Goal: Task Accomplishment & Management: Use online tool/utility

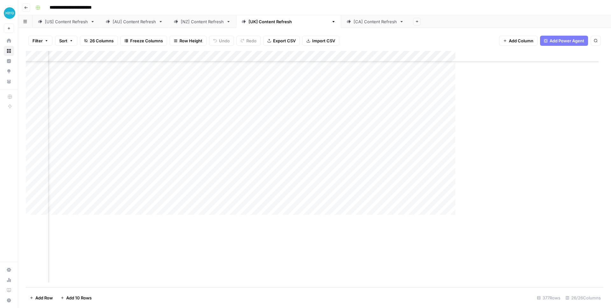
scroll to position [3867, 695]
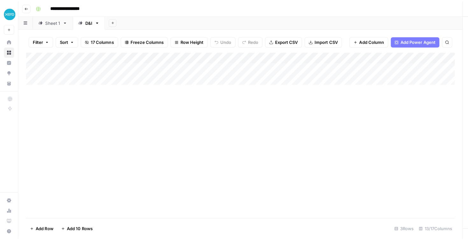
scroll to position [0, 215]
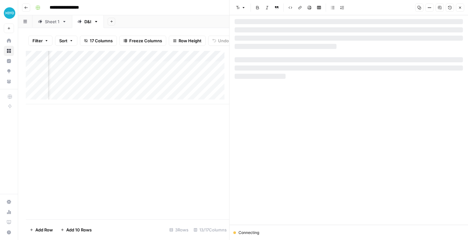
click at [460, 7] on icon "button" at bounding box center [460, 8] width 4 height 4
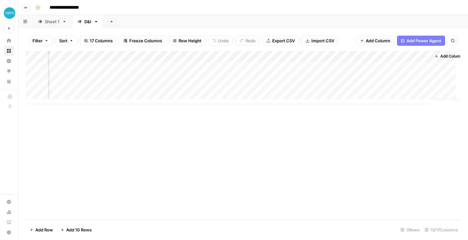
scroll to position [0, 512]
click at [414, 66] on div "Add Column" at bounding box center [243, 77] width 434 height 53
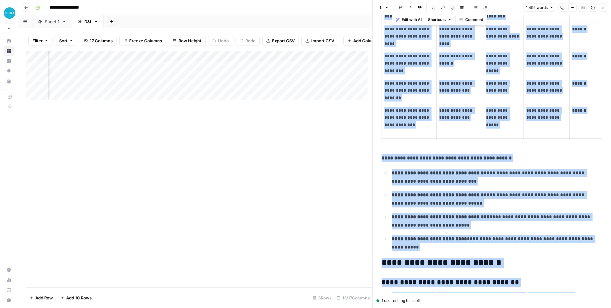
scroll to position [1971, 0]
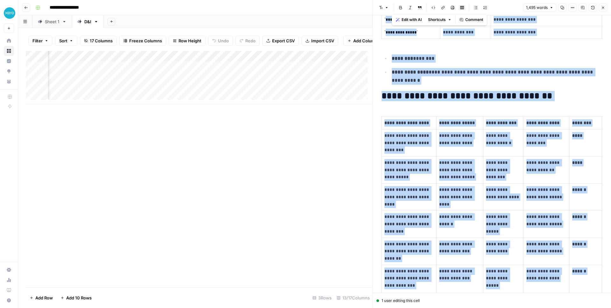
drag, startPoint x: 512, startPoint y: 265, endPoint x: 404, endPoint y: -11, distance: 296.2
click at [404, 0] on html "**********" at bounding box center [305, 154] width 611 height 308
click at [467, 183] on td "**********" at bounding box center [459, 169] width 47 height 27
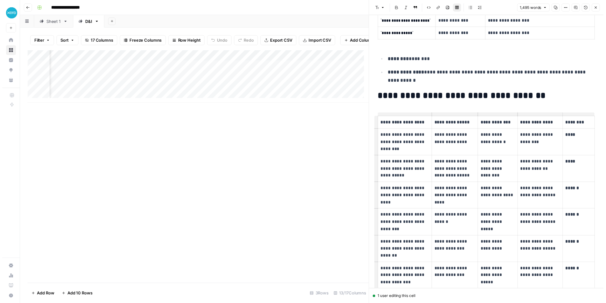
scroll to position [1969, 0]
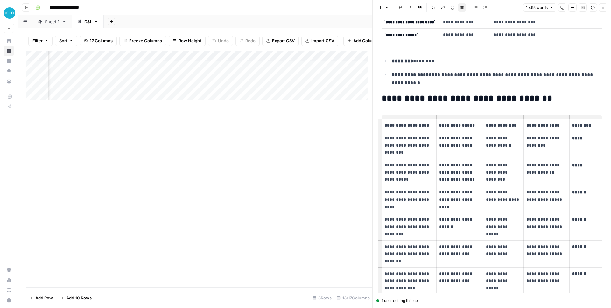
click at [467, 9] on icon "button" at bounding box center [603, 8] width 4 height 4
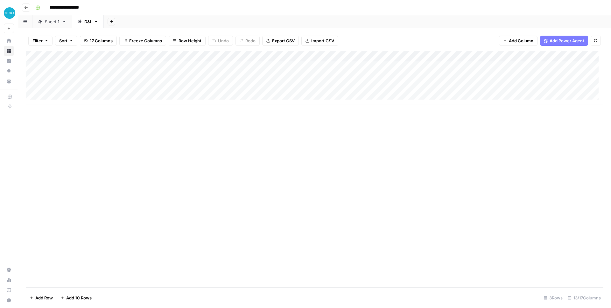
click at [326, 78] on div "Add Column" at bounding box center [314, 77] width 577 height 53
click at [330, 89] on div "Add Column" at bounding box center [314, 77] width 577 height 53
click at [430, 65] on div "Add Column" at bounding box center [314, 77] width 577 height 53
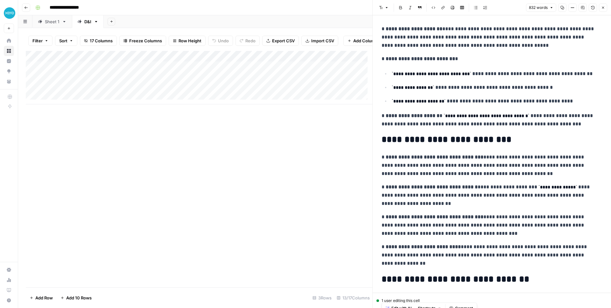
scroll to position [873, 0]
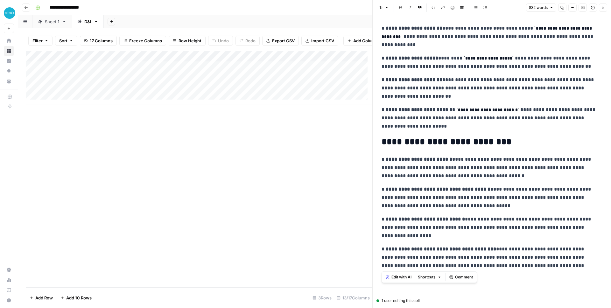
drag, startPoint x: 383, startPoint y: 35, endPoint x: 449, endPoint y: 424, distance: 394.8
click at [449, 240] on html "**********" at bounding box center [305, 154] width 611 height 308
copy div "**********"
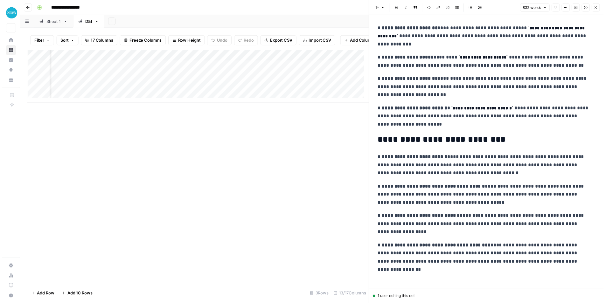
scroll to position [0, 600]
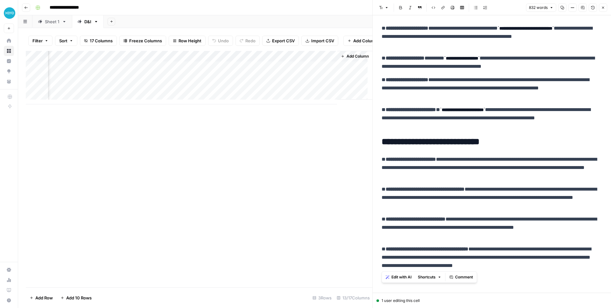
copy div "**********"
click at [467, 8] on span "Close" at bounding box center [604, 8] width 0 height 0
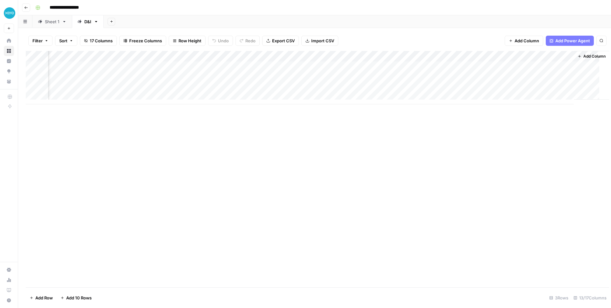
scroll to position [0, 361]
click at [467, 68] on div "Add Column" at bounding box center [314, 77] width 577 height 53
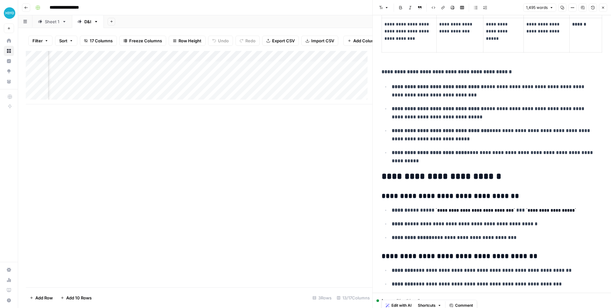
scroll to position [2745, 0]
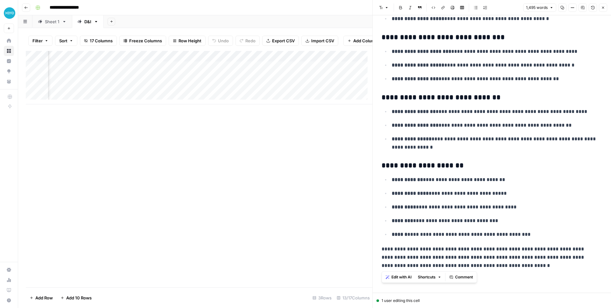
drag, startPoint x: 383, startPoint y: 35, endPoint x: 564, endPoint y: 335, distance: 350.3
click at [467, 240] on html "**********" at bounding box center [305, 154] width 611 height 308
copy div "**********"
click at [467, 133] on ul "**********" at bounding box center [491, 129] width 220 height 44
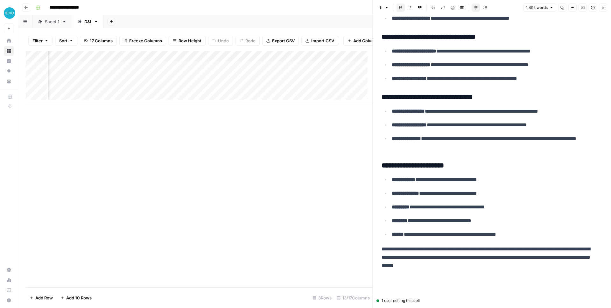
click at [198, 62] on div "Add Column" at bounding box center [199, 77] width 346 height 53
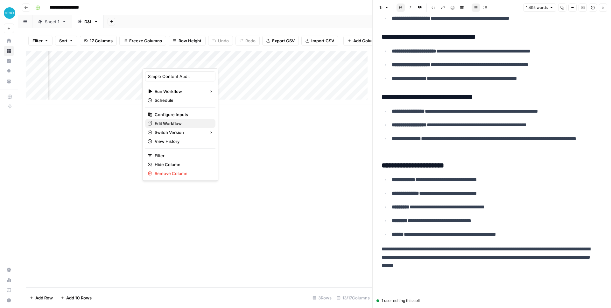
click at [170, 120] on span "Edit Workflow" at bounding box center [183, 123] width 56 height 6
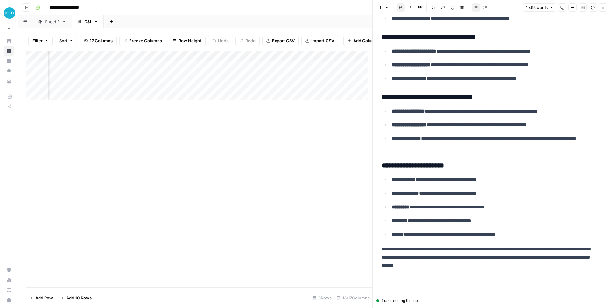
scroll to position [2743, 0]
click at [104, 240] on div "Add Column" at bounding box center [199, 169] width 346 height 236
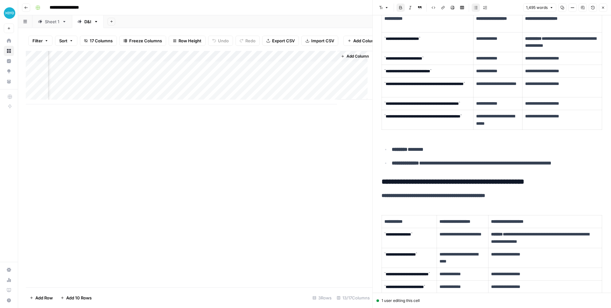
scroll to position [1446, 0]
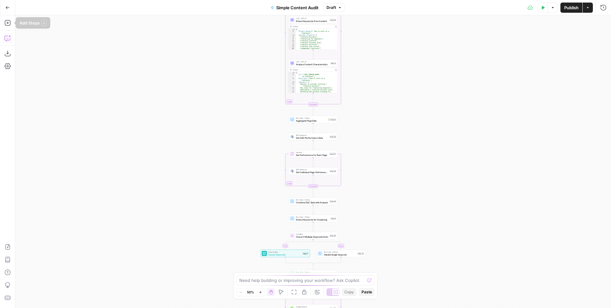
click at [7, 37] on icon "button" at bounding box center [7, 38] width 6 height 6
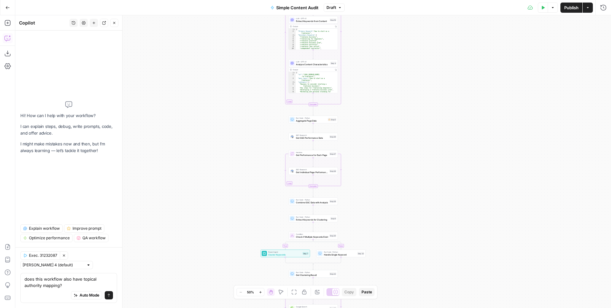
type textarea "does this workflow also have topical authority mapping?"
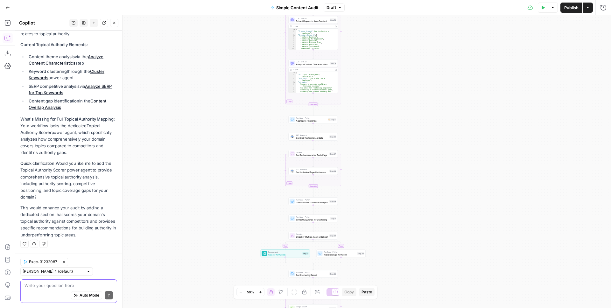
scroll to position [87, 0]
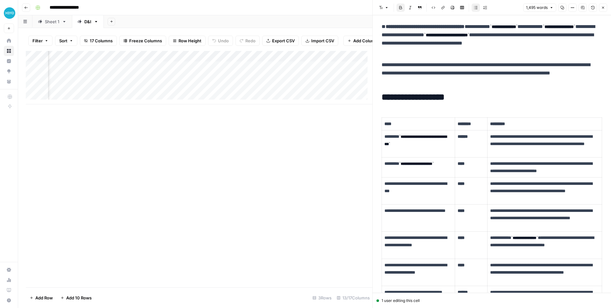
scroll to position [153, 0]
click at [603, 10] on button "Close" at bounding box center [603, 7] width 8 height 8
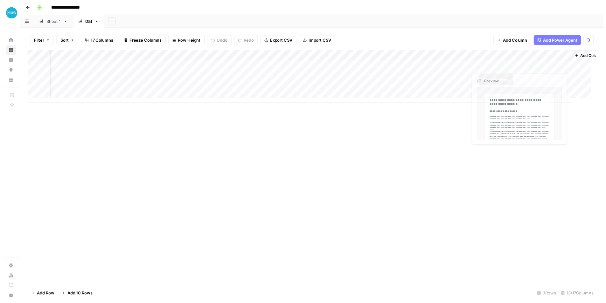
scroll to position [0, 369]
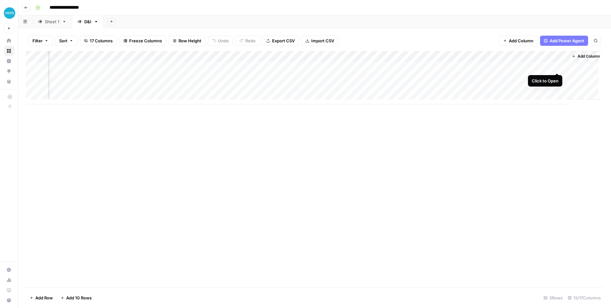
click at [554, 67] on div "Add Column" at bounding box center [314, 77] width 577 height 53
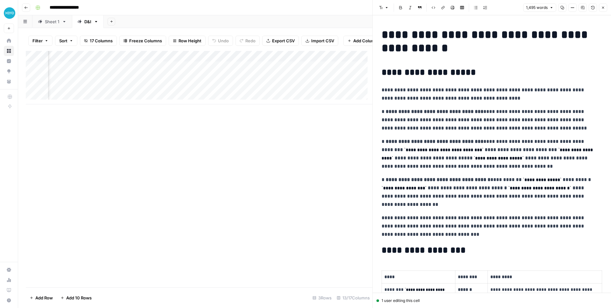
scroll to position [0, 600]
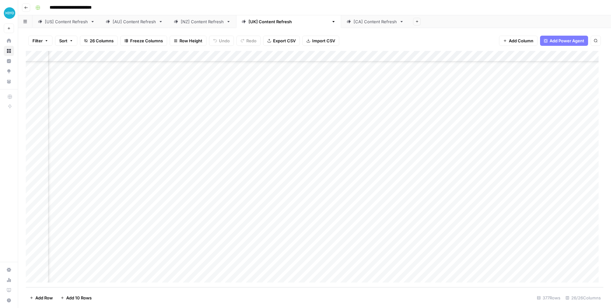
scroll to position [3867, 695]
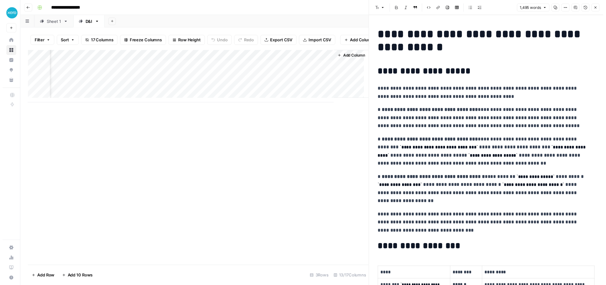
scroll to position [0, 600]
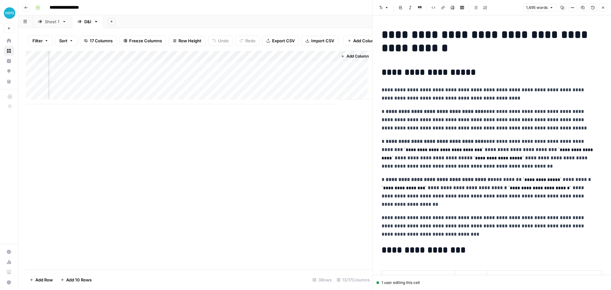
click at [604, 9] on icon "button" at bounding box center [603, 8] width 4 height 4
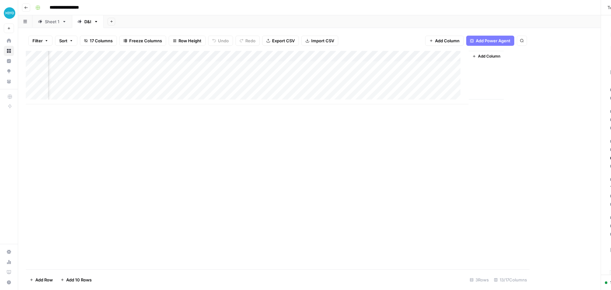
scroll to position [0, 361]
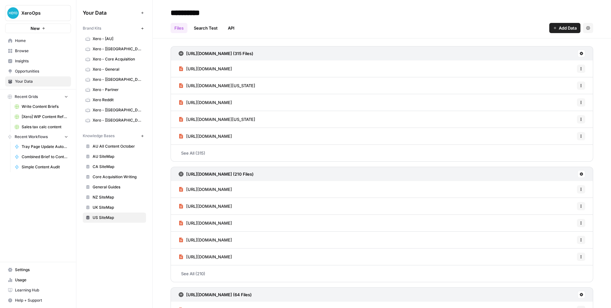
click at [15, 42] on span "Home" at bounding box center [41, 41] width 53 height 6
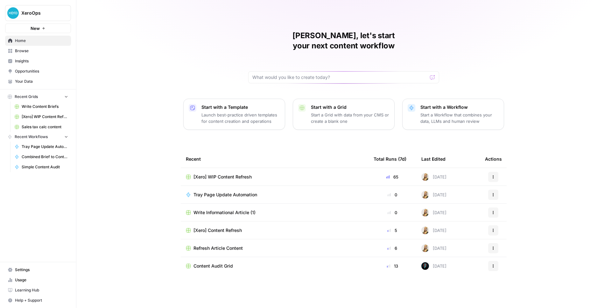
click at [45, 50] on span "Browse" at bounding box center [41, 51] width 53 height 6
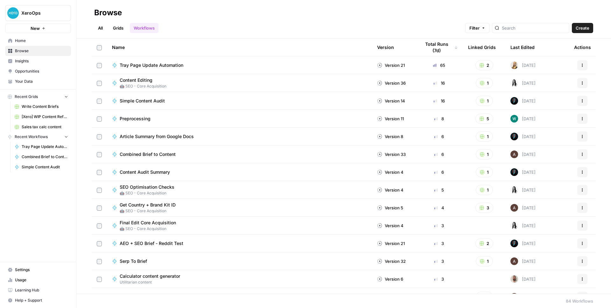
click at [35, 45] on link "Home" at bounding box center [38, 41] width 66 height 10
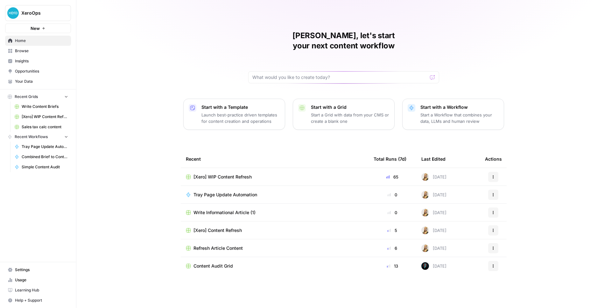
click at [40, 114] on span "[Xero] WIP Content Refresh" at bounding box center [45, 117] width 46 height 6
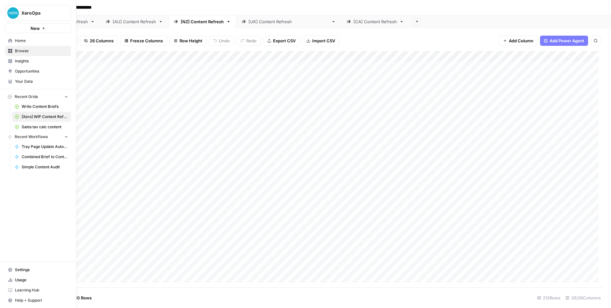
click at [13, 43] on link "Home" at bounding box center [38, 41] width 66 height 10
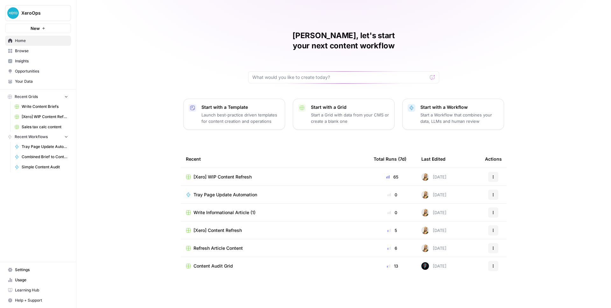
click at [32, 52] on span "Browse" at bounding box center [41, 51] width 53 height 6
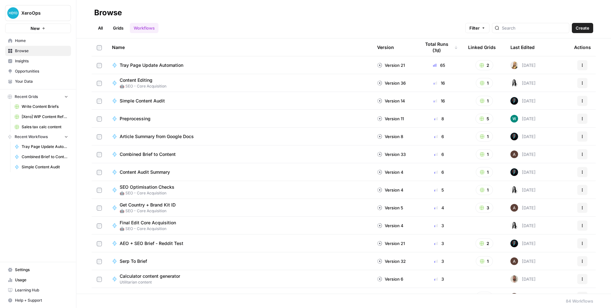
click at [13, 41] on link "Home" at bounding box center [38, 41] width 66 height 10
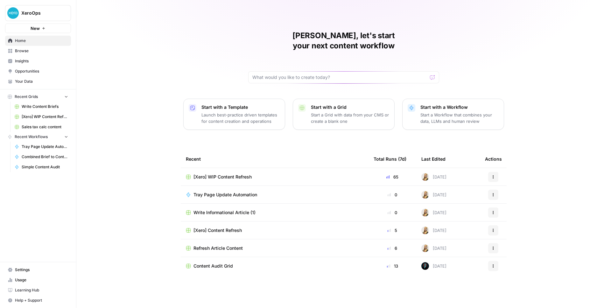
click at [24, 51] on span "Browse" at bounding box center [41, 51] width 53 height 6
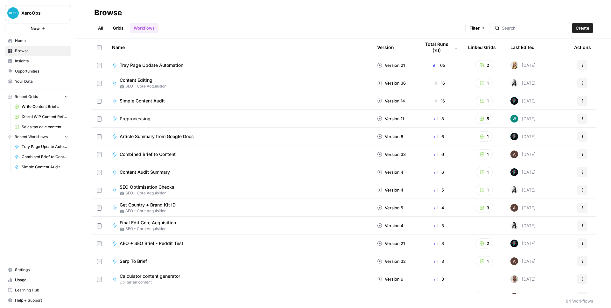
click at [36, 42] on span "Home" at bounding box center [41, 41] width 53 height 6
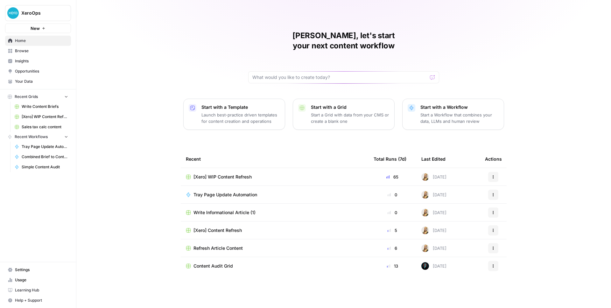
click at [44, 10] on span "XeroOps" at bounding box center [40, 13] width 38 height 6
click at [29, 52] on span "Browse" at bounding box center [41, 51] width 53 height 6
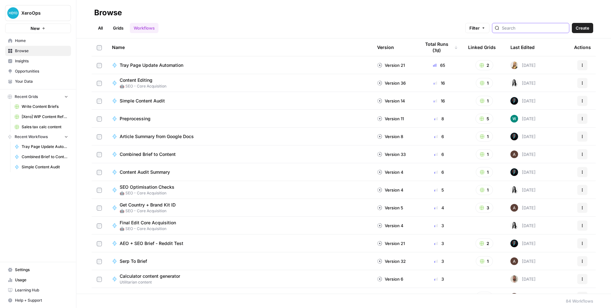
click at [546, 29] on input "search" at bounding box center [534, 28] width 65 height 6
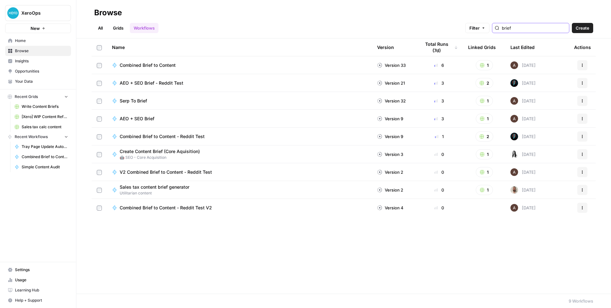
type input "brief"
click at [114, 29] on link "Grids" at bounding box center [118, 28] width 18 height 10
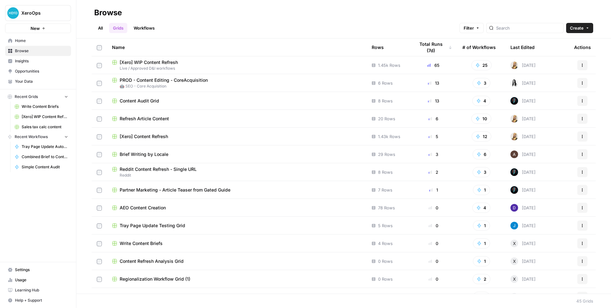
click at [171, 156] on div "Brief Writing by Locale" at bounding box center [236, 154] width 249 height 6
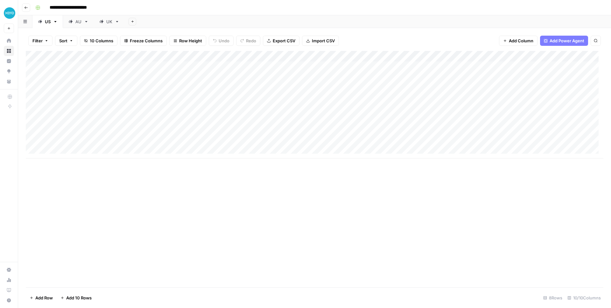
scroll to position [0, 95]
click at [271, 122] on div "Add Column" at bounding box center [314, 105] width 577 height 108
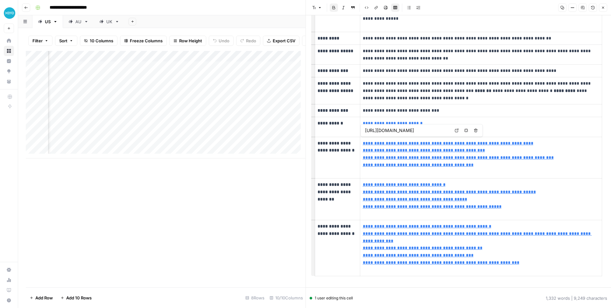
scroll to position [269, 0]
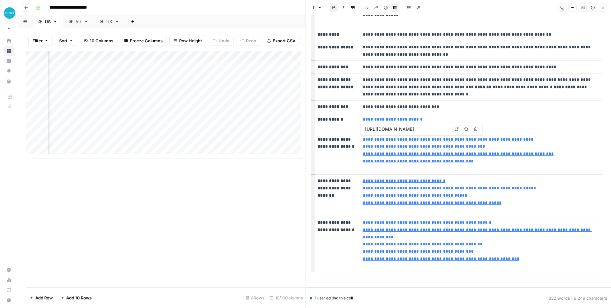
type input "https://www.xero.com/us/guides/growing-your-business/expand-your-business/"
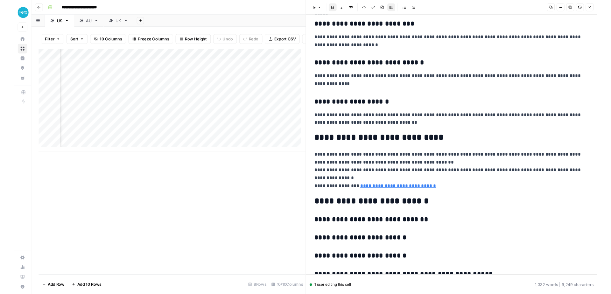
scroll to position [0, 0]
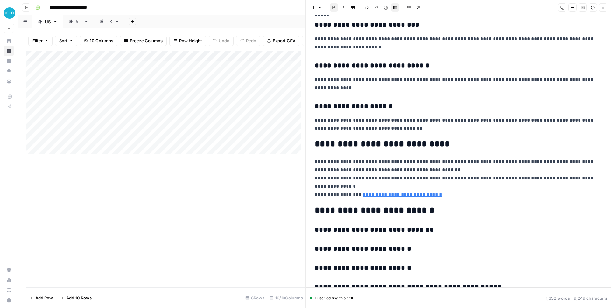
click at [178, 63] on div "Add Column" at bounding box center [166, 105] width 280 height 108
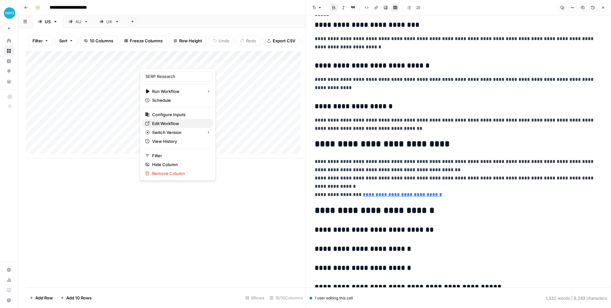
click at [149, 125] on icon at bounding box center [147, 123] width 4 height 4
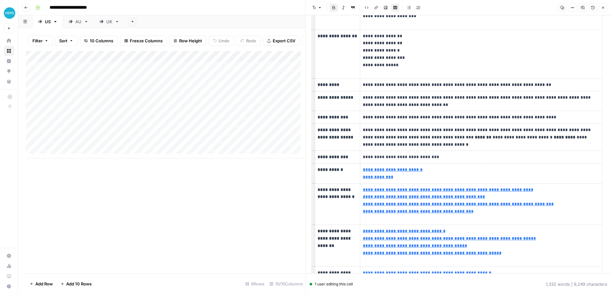
type input "https://docs.google.com/presentation/d/1gu0-hc4T4b668RknnL8ESk5SgC6BMFG9F1cFTD5…"
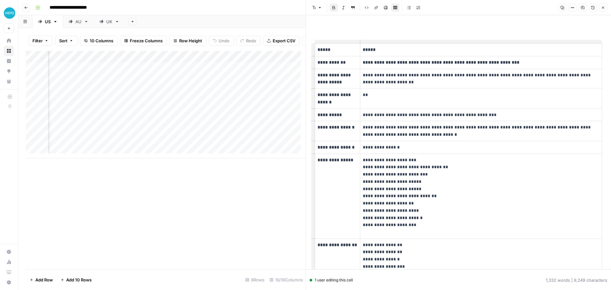
scroll to position [4, 0]
click at [185, 131] on div "Add Column" at bounding box center [166, 105] width 280 height 108
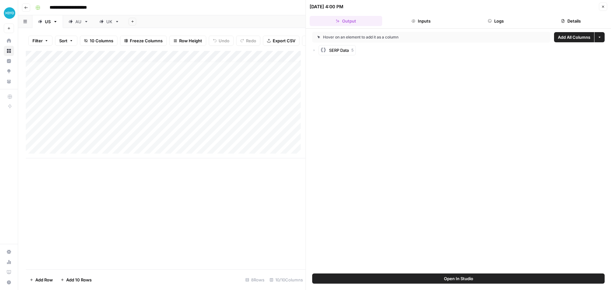
click at [88, 130] on div "Add Column" at bounding box center [166, 105] width 280 height 108
click at [86, 144] on div "Add Column" at bounding box center [166, 105] width 280 height 108
click at [159, 141] on div "Add Column" at bounding box center [166, 105] width 280 height 108
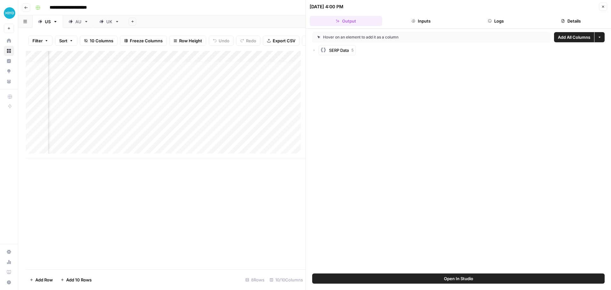
click at [152, 210] on div "Add Column" at bounding box center [166, 160] width 280 height 219
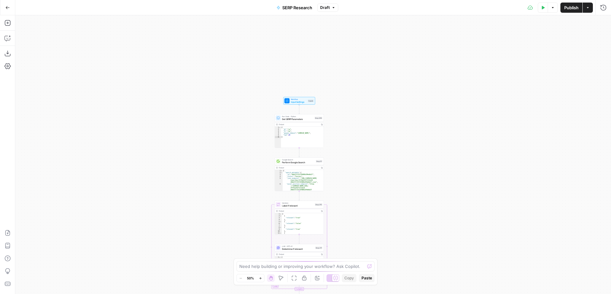
click at [261, 280] on button "Zoom In" at bounding box center [260, 278] width 8 height 8
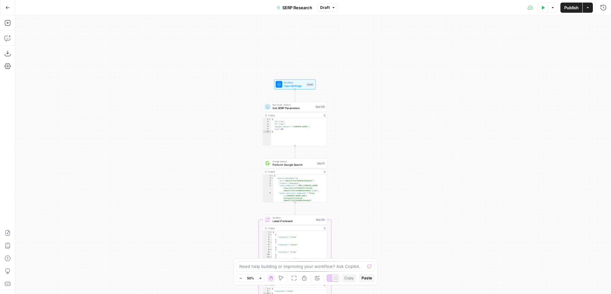
click at [261, 280] on button "Zoom In" at bounding box center [260, 278] width 8 height 8
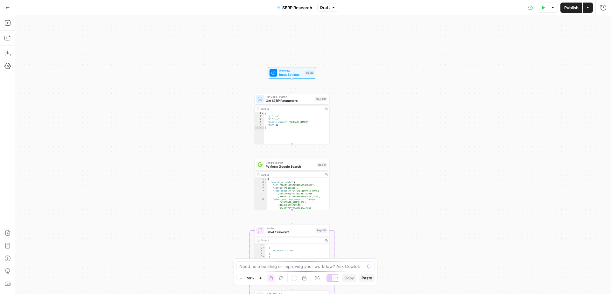
click at [261, 280] on button "Zoom In" at bounding box center [260, 278] width 8 height 8
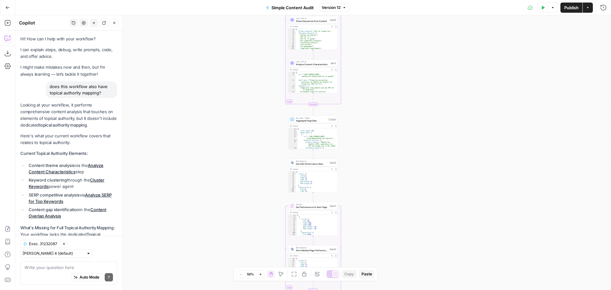
scroll to position [133, 0]
